Goal: Transaction & Acquisition: Purchase product/service

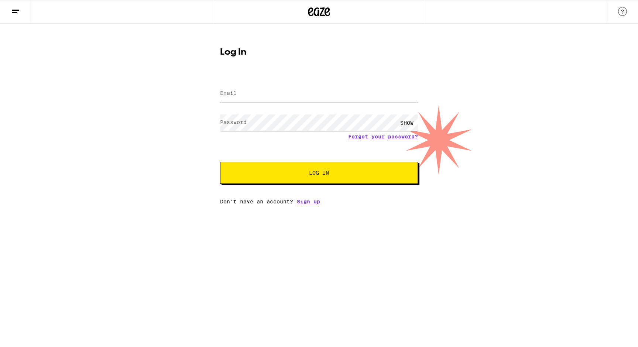
type input "[EMAIL_ADDRESS][DOMAIN_NAME]"
click at [288, 166] on button "Log In" at bounding box center [319, 173] width 198 height 22
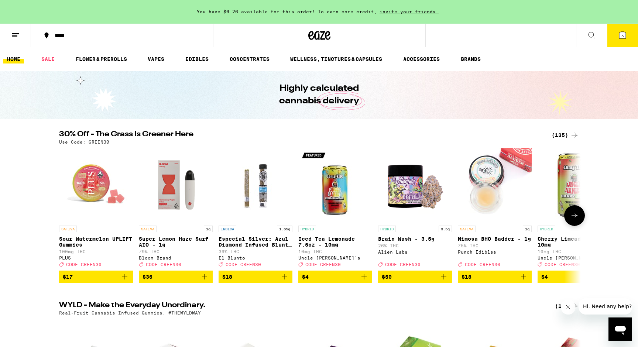
click at [575, 220] on icon at bounding box center [574, 215] width 9 height 9
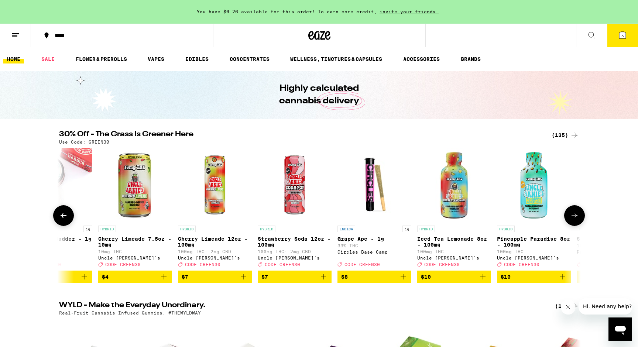
click at [575, 220] on icon at bounding box center [574, 215] width 9 height 9
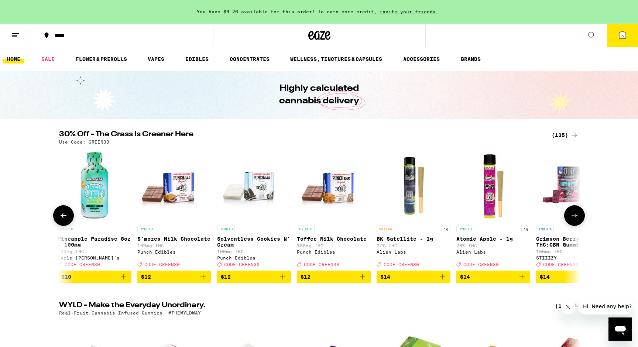
click at [575, 220] on icon at bounding box center [574, 215] width 9 height 9
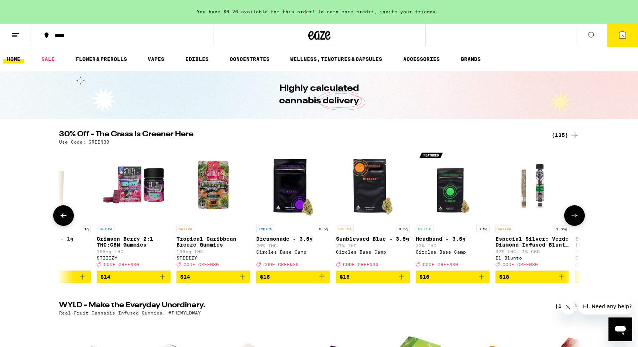
click at [575, 220] on icon at bounding box center [574, 215] width 9 height 9
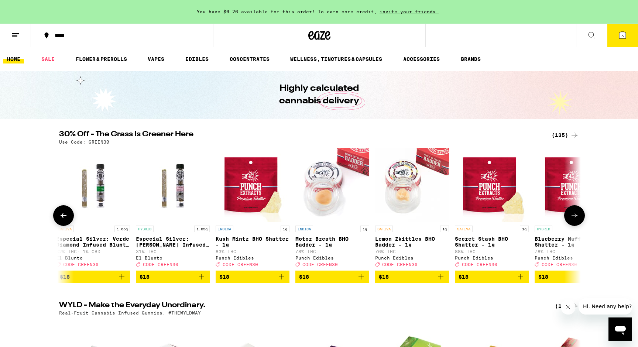
click at [575, 220] on icon at bounding box center [574, 215] width 9 height 9
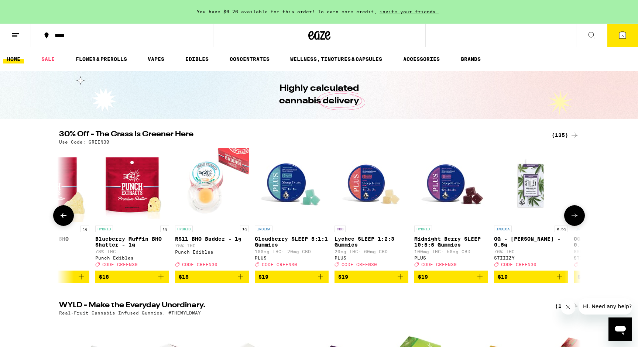
click at [575, 220] on icon at bounding box center [574, 215] width 9 height 9
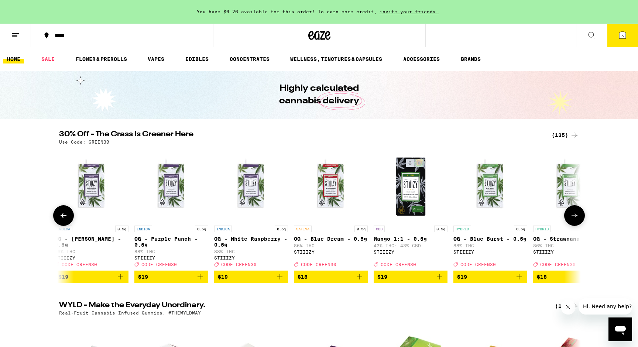
click at [575, 220] on icon at bounding box center [574, 215] width 9 height 9
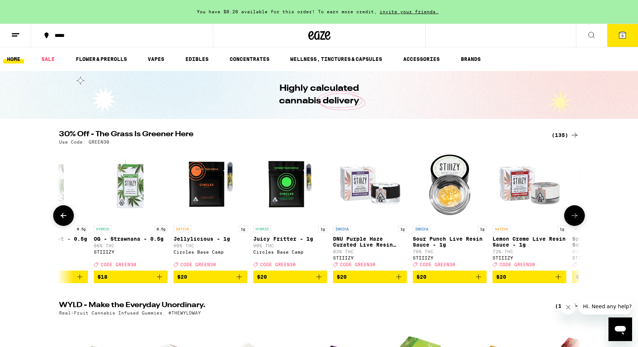
click at [575, 220] on icon at bounding box center [574, 215] width 9 height 9
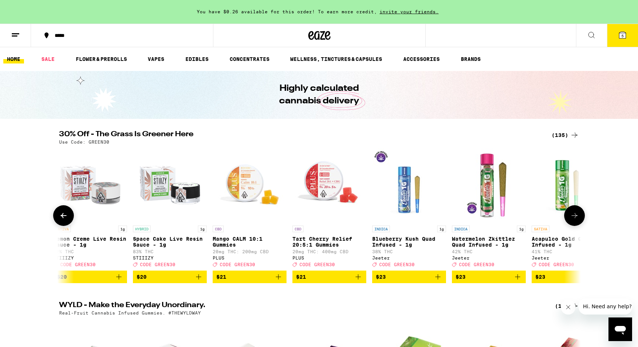
click at [575, 220] on icon at bounding box center [574, 215] width 9 height 9
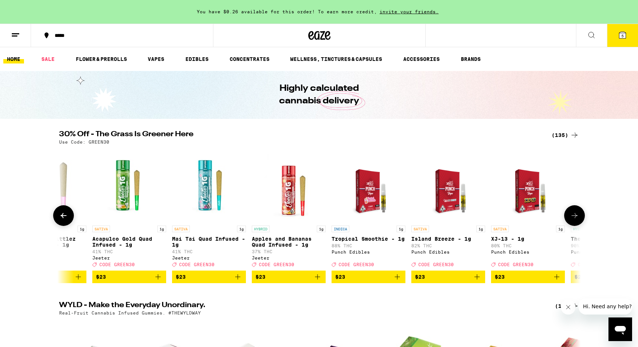
click at [575, 220] on icon at bounding box center [574, 215] width 9 height 9
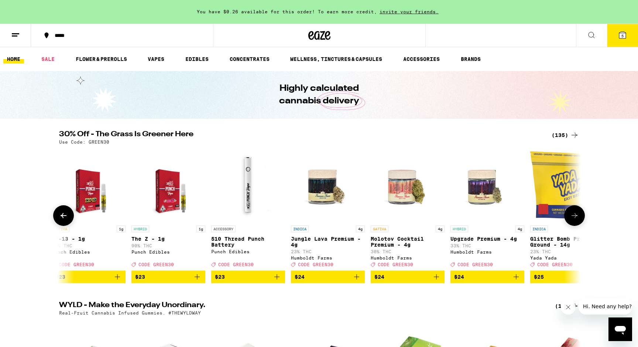
click at [575, 220] on icon at bounding box center [574, 215] width 9 height 9
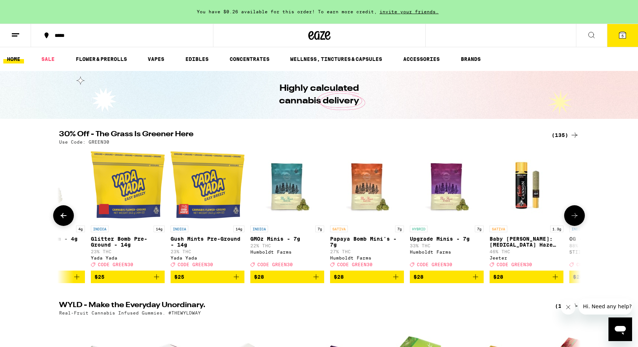
click at [575, 220] on icon at bounding box center [574, 215] width 9 height 9
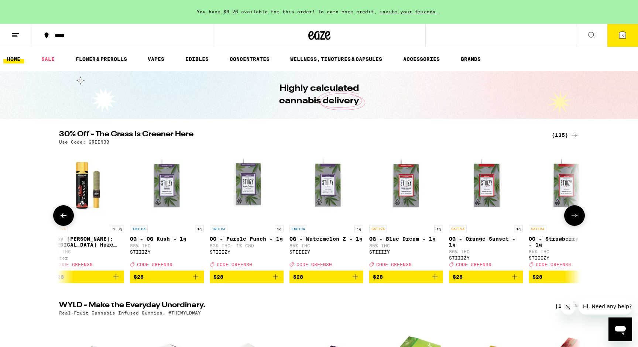
click at [575, 220] on icon at bounding box center [574, 215] width 9 height 9
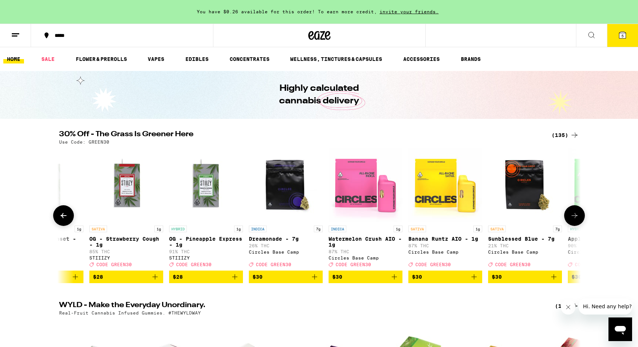
click at [58, 223] on button at bounding box center [63, 215] width 21 height 21
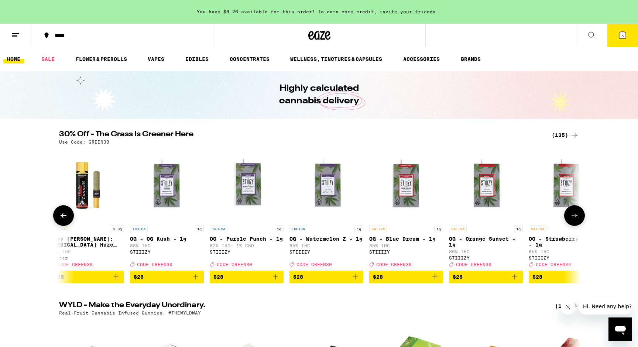
click at [58, 223] on button at bounding box center [63, 215] width 21 height 21
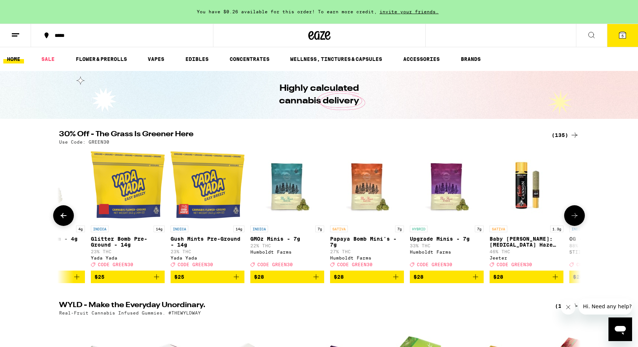
click at [58, 223] on button at bounding box center [63, 215] width 21 height 21
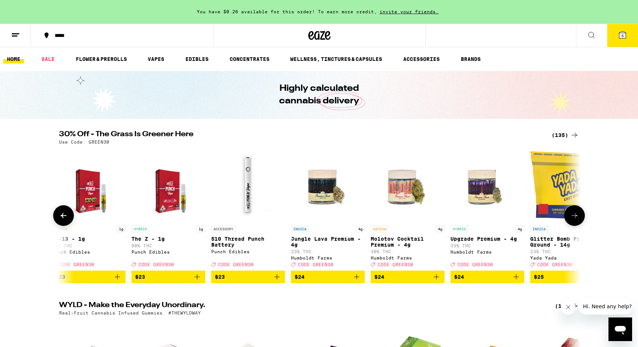
click at [58, 223] on button at bounding box center [63, 215] width 21 height 21
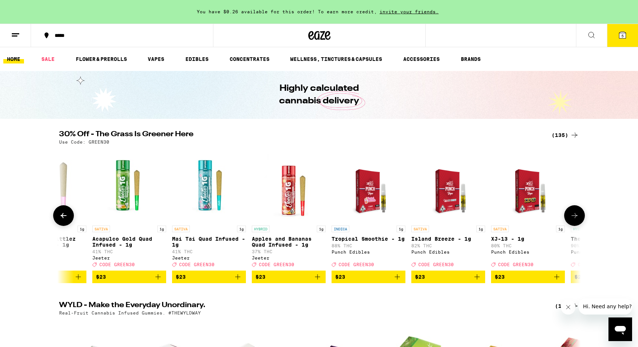
click at [58, 223] on button at bounding box center [63, 215] width 21 height 21
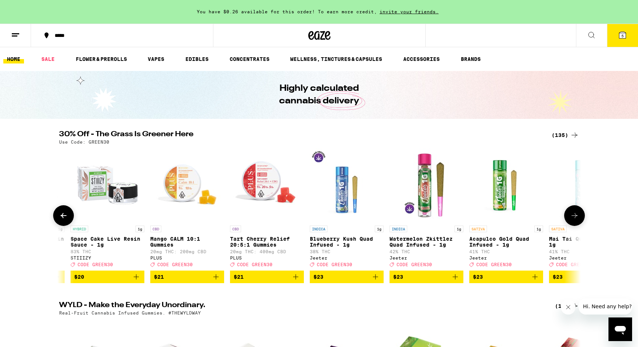
scroll to position [0, 3514]
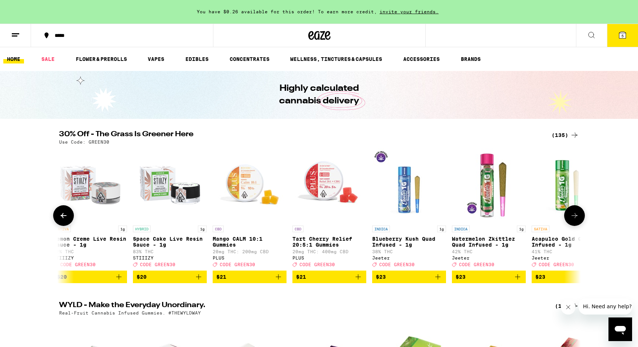
click at [58, 223] on button at bounding box center [63, 215] width 21 height 21
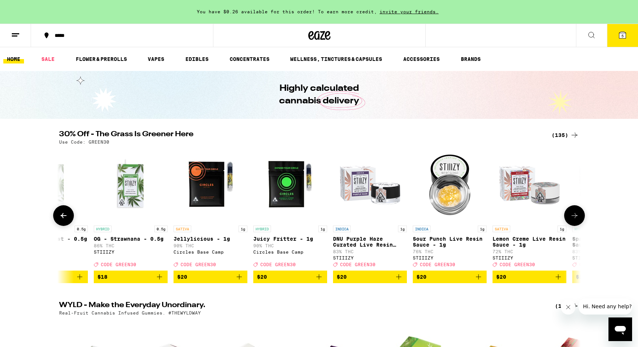
click at [58, 223] on button at bounding box center [63, 215] width 21 height 21
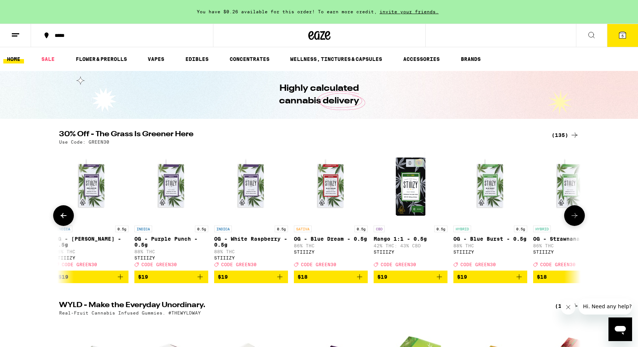
click at [58, 223] on button at bounding box center [63, 215] width 21 height 21
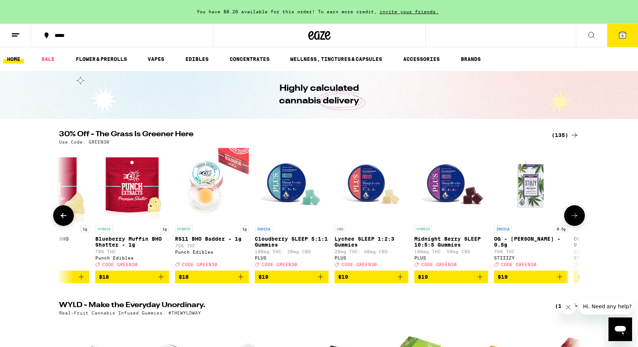
click at [58, 223] on button at bounding box center [63, 215] width 21 height 21
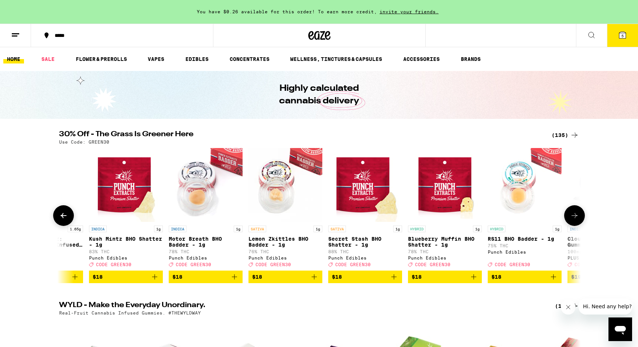
scroll to position [0, 1757]
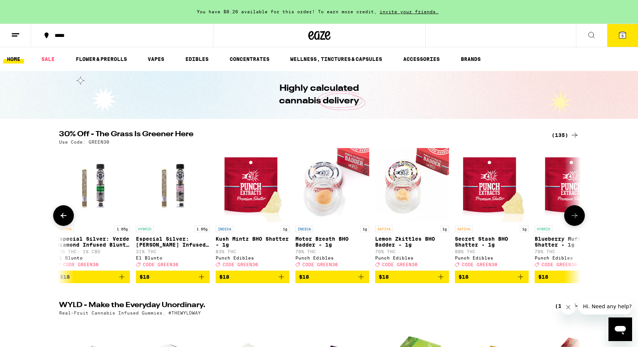
click at [58, 223] on button at bounding box center [63, 215] width 21 height 21
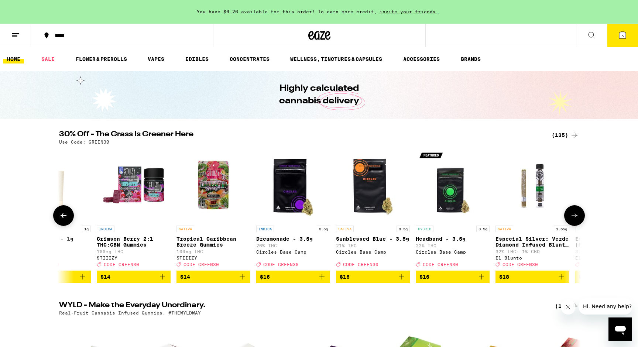
click at [58, 223] on button at bounding box center [63, 215] width 21 height 21
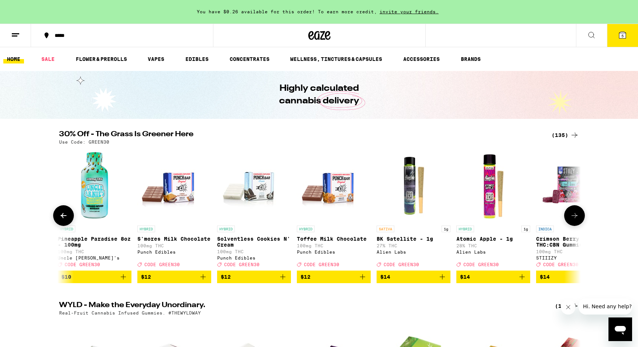
click at [58, 223] on button at bounding box center [63, 215] width 21 height 21
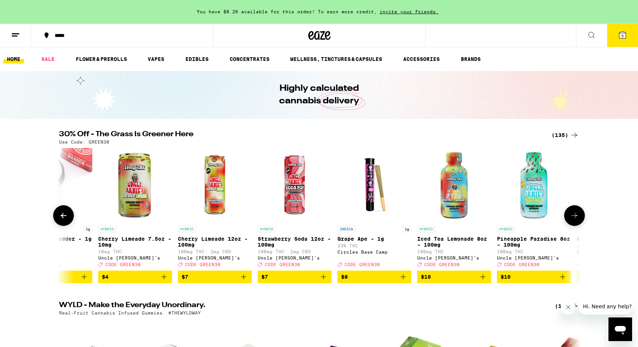
click at [58, 223] on button at bounding box center [63, 215] width 21 height 21
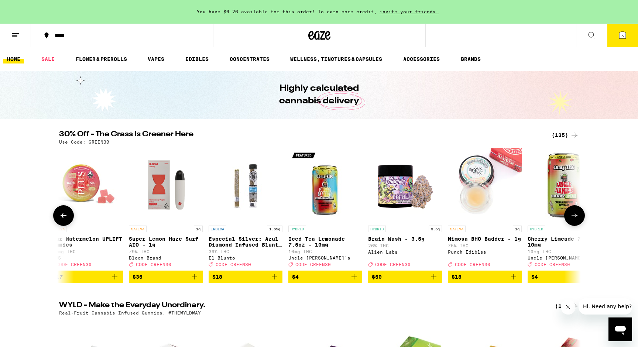
scroll to position [0, 0]
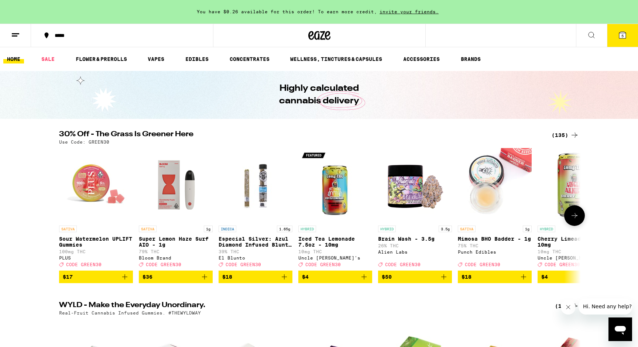
click at [58, 223] on div at bounding box center [63, 215] width 21 height 21
click at [580, 219] on button at bounding box center [574, 215] width 21 height 21
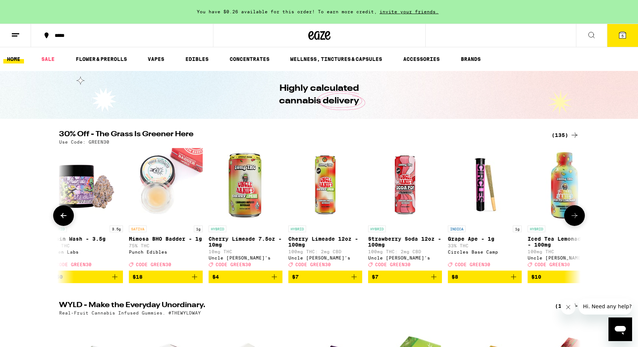
click at [580, 220] on button at bounding box center [574, 215] width 21 height 21
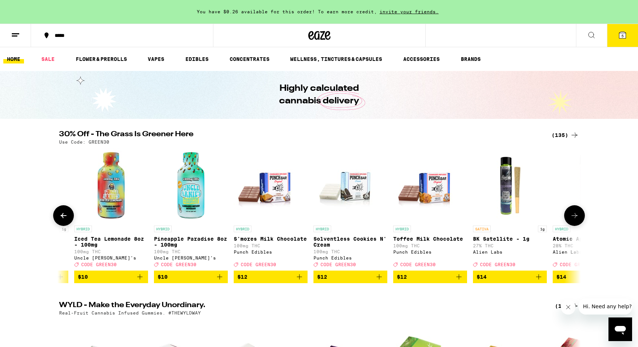
click at [579, 220] on button at bounding box center [574, 215] width 21 height 21
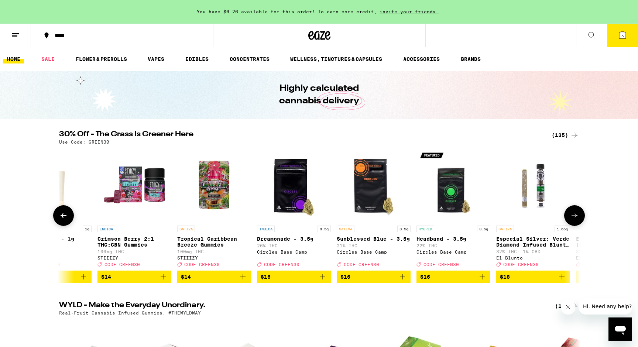
click at [579, 220] on button at bounding box center [574, 215] width 21 height 21
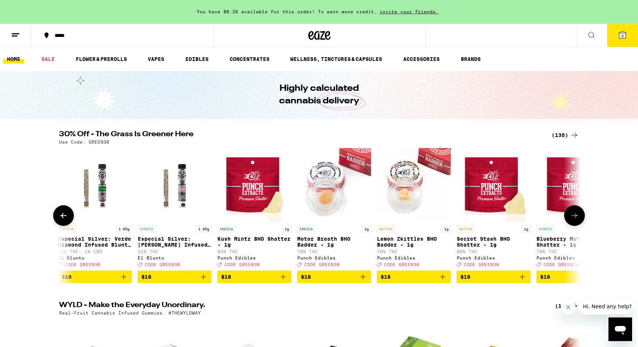
scroll to position [0, 1756]
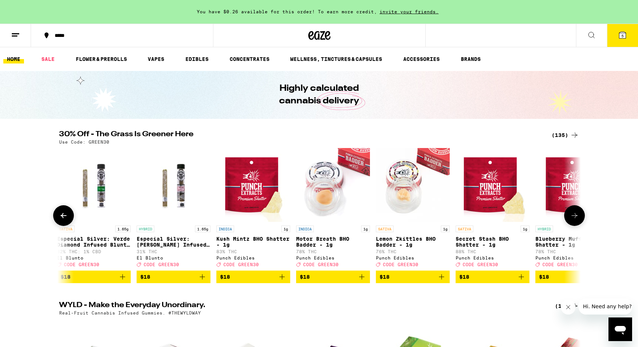
click at [577, 222] on button at bounding box center [574, 215] width 21 height 21
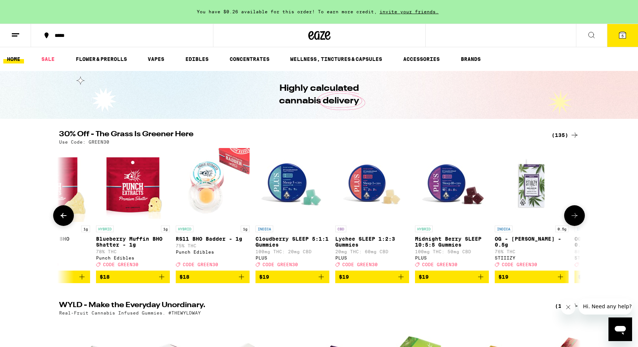
click at [577, 220] on icon at bounding box center [574, 215] width 9 height 9
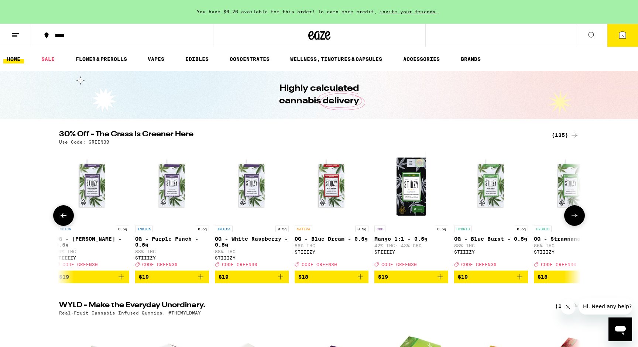
click at [577, 220] on icon at bounding box center [574, 215] width 9 height 9
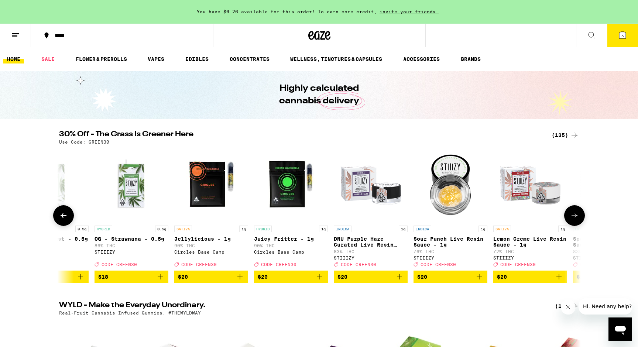
click at [577, 220] on icon at bounding box center [574, 215] width 9 height 9
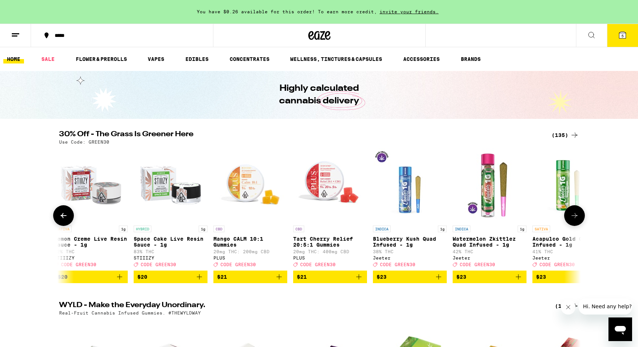
click at [577, 220] on icon at bounding box center [574, 215] width 9 height 9
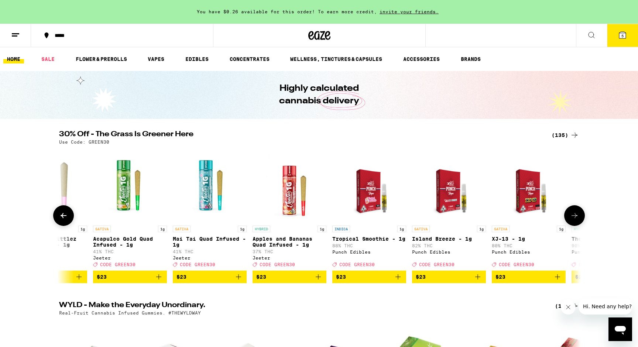
click at [577, 220] on icon at bounding box center [574, 215] width 9 height 9
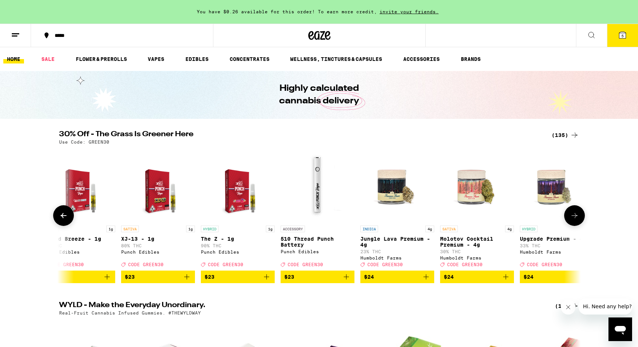
scroll to position [0, 4392]
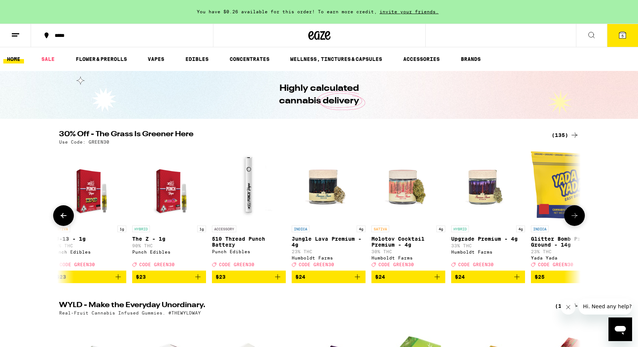
click at [515, 281] on icon "Add to bag" at bounding box center [516, 276] width 9 height 9
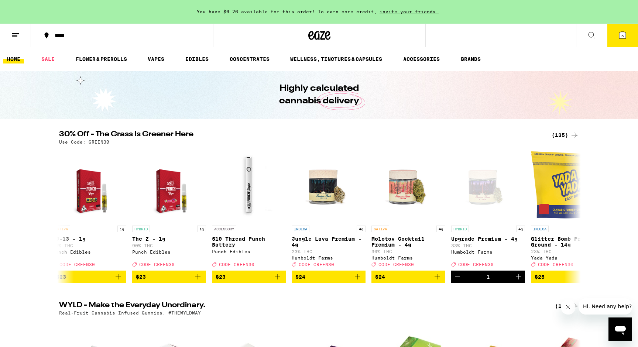
click at [616, 35] on button "6" at bounding box center [622, 35] width 31 height 23
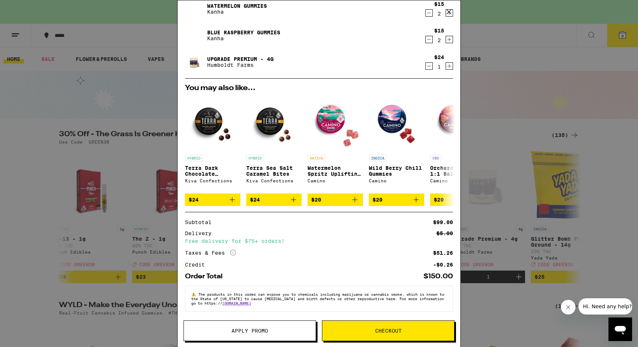
scroll to position [83, 0]
click at [248, 331] on span "Apply Promo" at bounding box center [249, 330] width 37 height 5
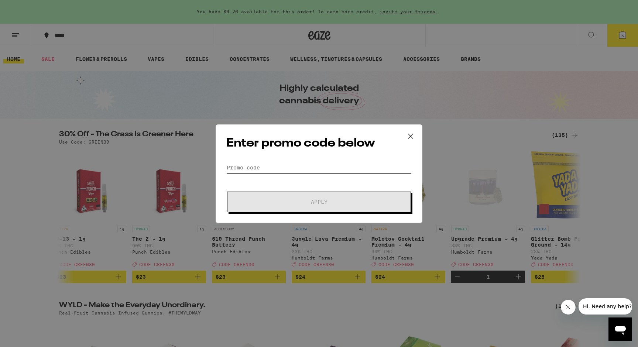
click at [263, 169] on input "Promo Code" at bounding box center [318, 167] width 185 height 11
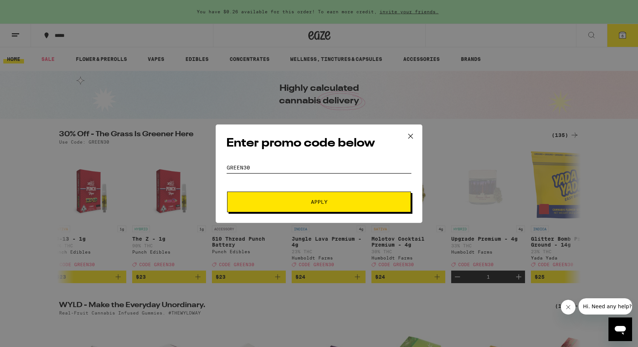
type input "green30"
click at [278, 195] on button "Apply" at bounding box center [319, 202] width 184 height 21
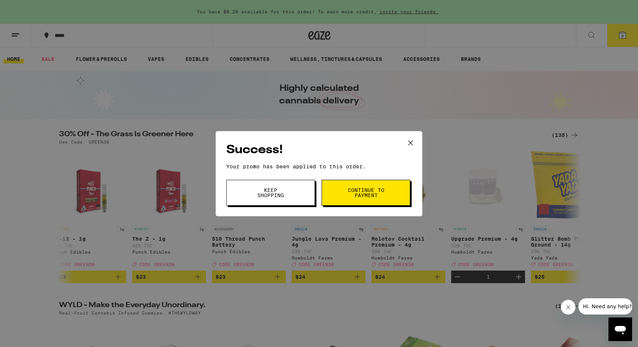
click at [365, 191] on span "Continue to payment" at bounding box center [366, 193] width 38 height 10
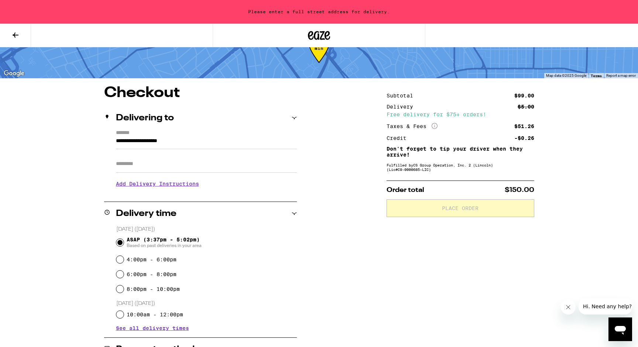
scroll to position [38, 0]
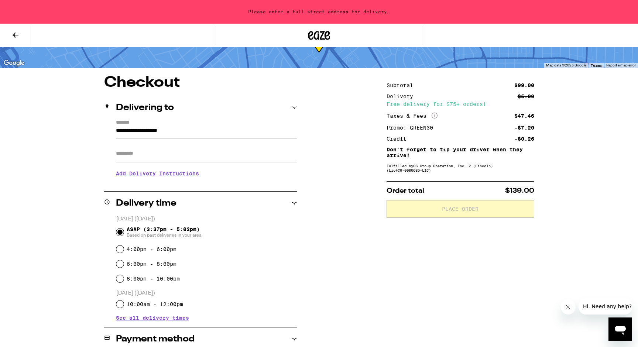
click at [200, 131] on input "**********" at bounding box center [206, 132] width 181 height 13
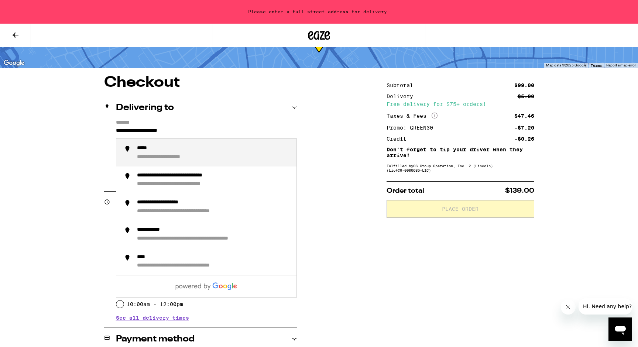
click at [200, 131] on input "**********" at bounding box center [206, 132] width 181 height 13
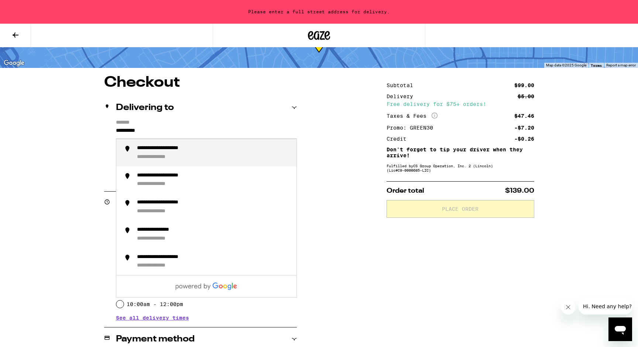
type input "*********"
click at [202, 151] on div "**********" at bounding box center [173, 148] width 73 height 7
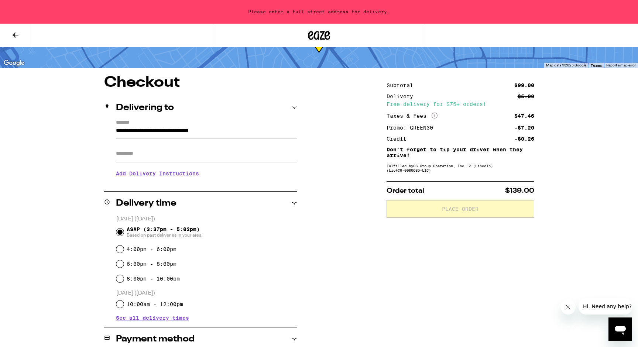
type input "**********"
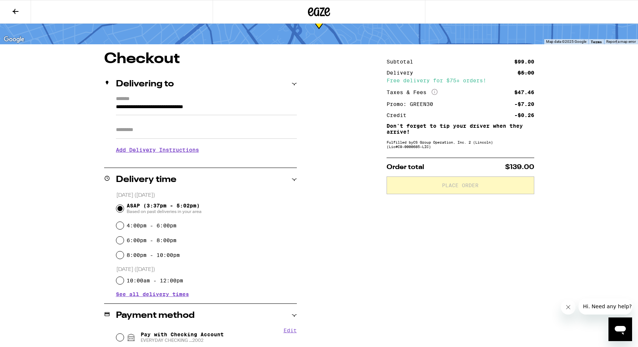
click at [207, 130] on input "Apt/Suite" at bounding box center [206, 130] width 181 height 18
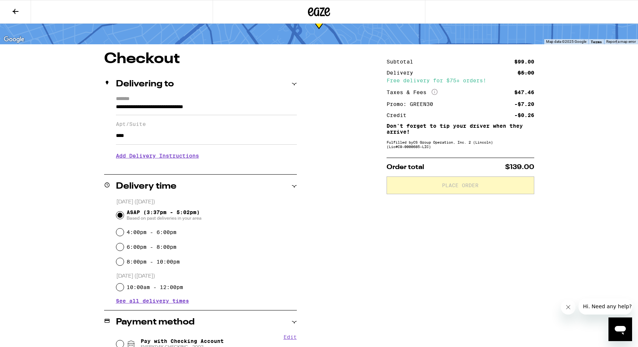
type input "****"
click at [185, 157] on h3 "Add Delivery Instructions" at bounding box center [206, 155] width 181 height 17
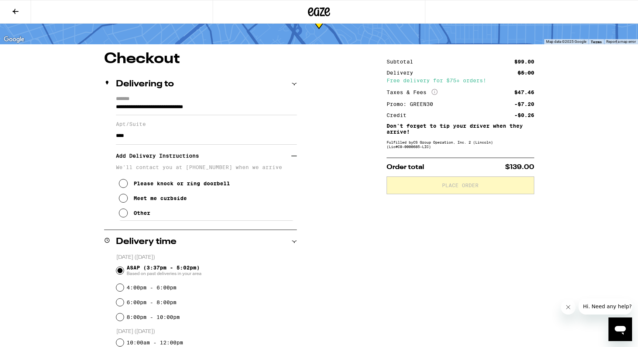
click at [176, 186] on div "Please knock or ring doorbell" at bounding box center [182, 184] width 96 height 6
click at [274, 259] on p "[DATE] ([DATE])" at bounding box center [206, 257] width 181 height 7
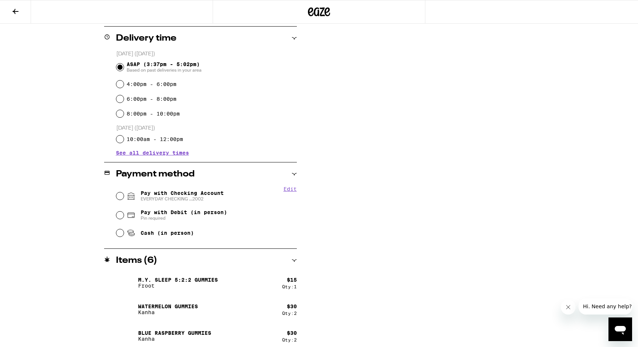
scroll to position [248, 0]
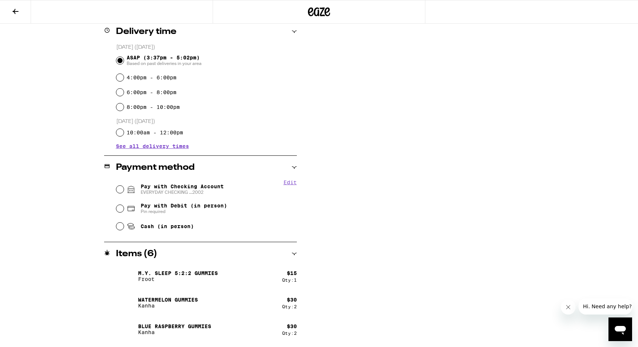
click at [188, 185] on span "Pay with Checking Account EVERYDAY CHECKING ...2002" at bounding box center [182, 189] width 83 height 12
click at [124, 186] on input "Pay with Checking Account EVERYDAY CHECKING ...2002" at bounding box center [119, 189] width 7 height 7
radio input "true"
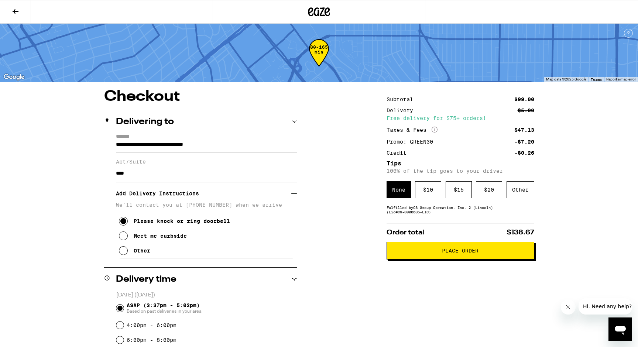
scroll to position [0, 0]
click at [428, 193] on div "$ 10" at bounding box center [428, 189] width 26 height 17
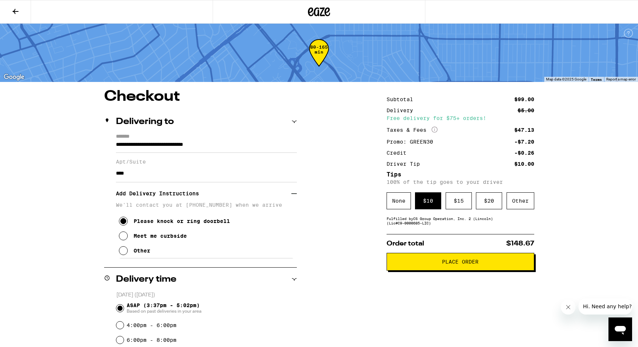
click at [454, 264] on span "Place Order" at bounding box center [460, 261] width 37 height 5
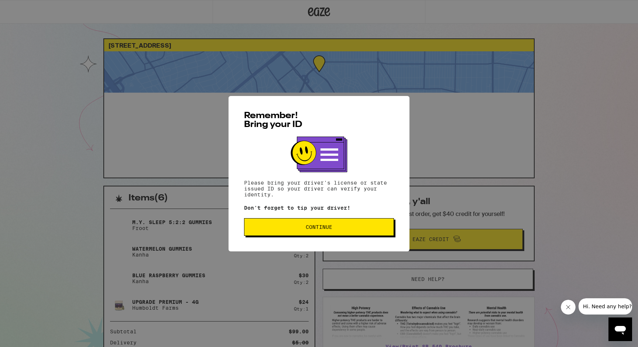
click at [332, 222] on button "Continue" at bounding box center [319, 227] width 150 height 18
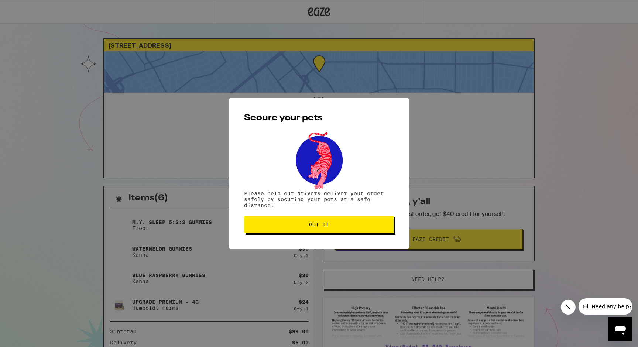
click at [331, 226] on span "Got it" at bounding box center [318, 224] width 137 height 5
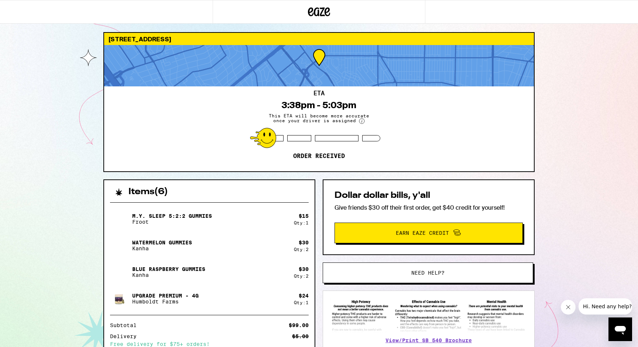
scroll to position [7, 0]
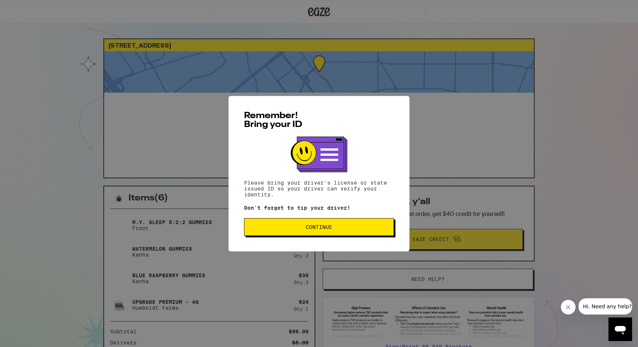
click at [329, 220] on button "Continue" at bounding box center [319, 227] width 150 height 18
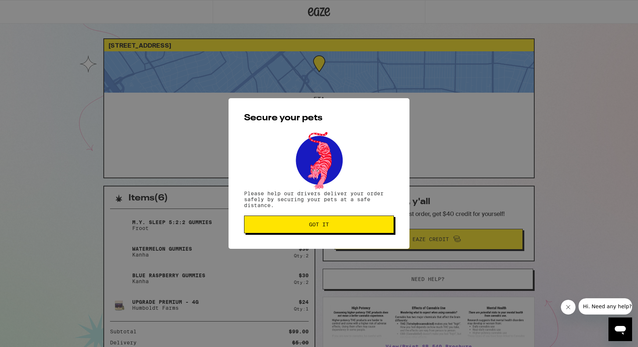
click at [337, 221] on button "Got it" at bounding box center [319, 225] width 150 height 18
